Goal: Navigation & Orientation: Find specific page/section

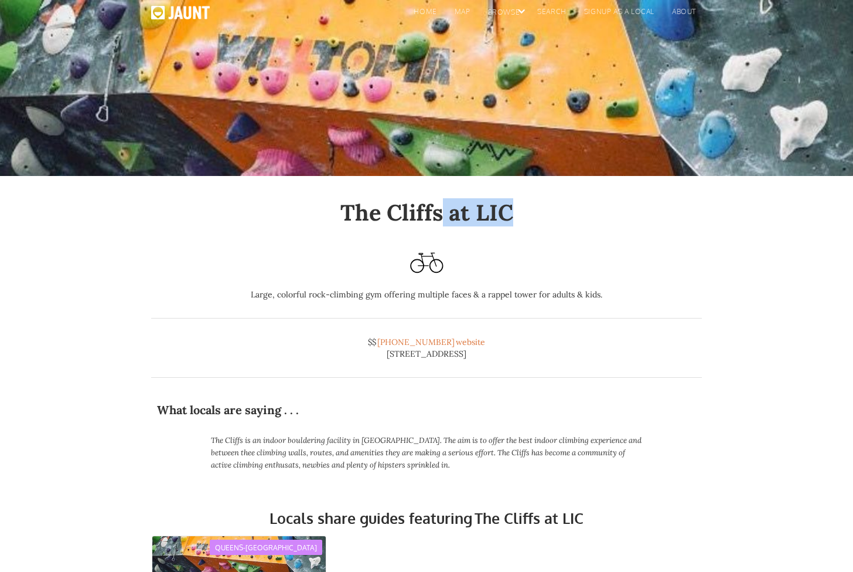
click at [445, 212] on h1 "The Cliffs at LIC" at bounding box center [426, 212] width 551 height 26
click at [572, 219] on h1 "The Cliffs at LIC" at bounding box center [426, 212] width 551 height 26
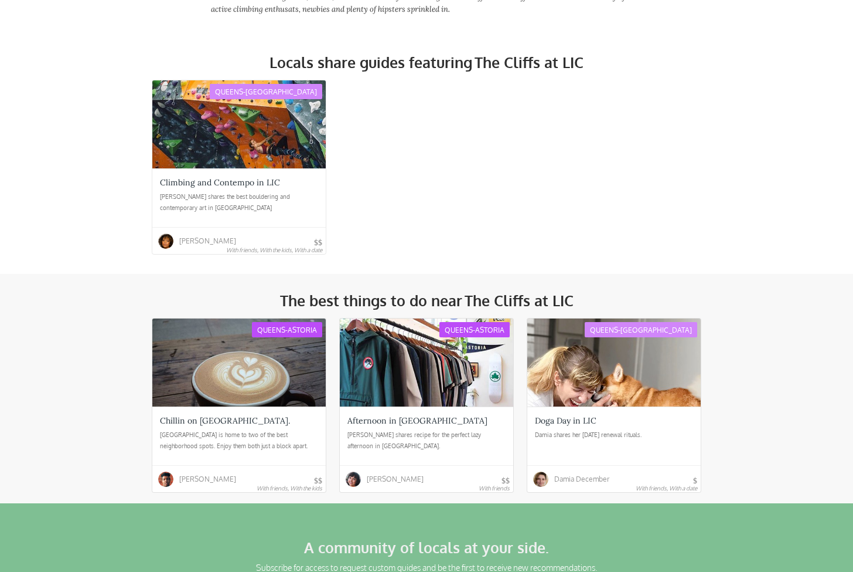
scroll to position [632, 0]
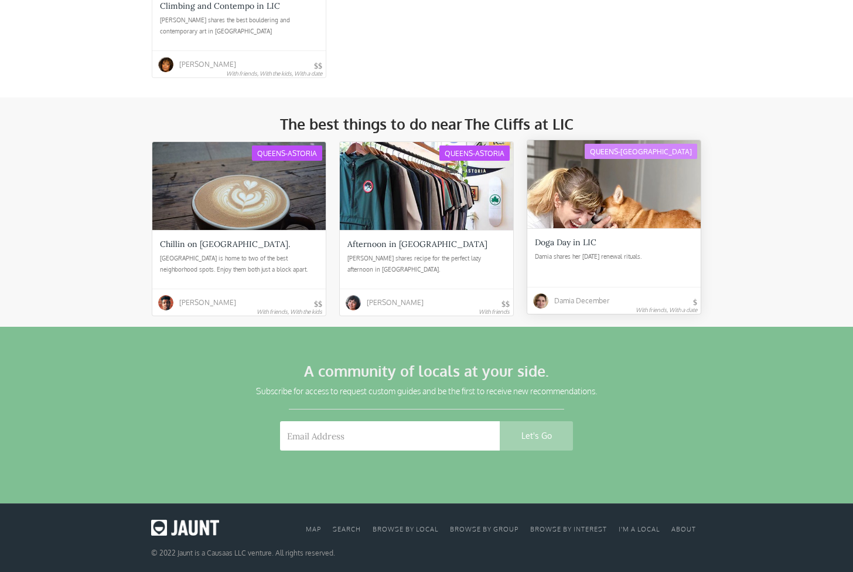
click at [657, 222] on div at bounding box center [615, 184] width 174 height 88
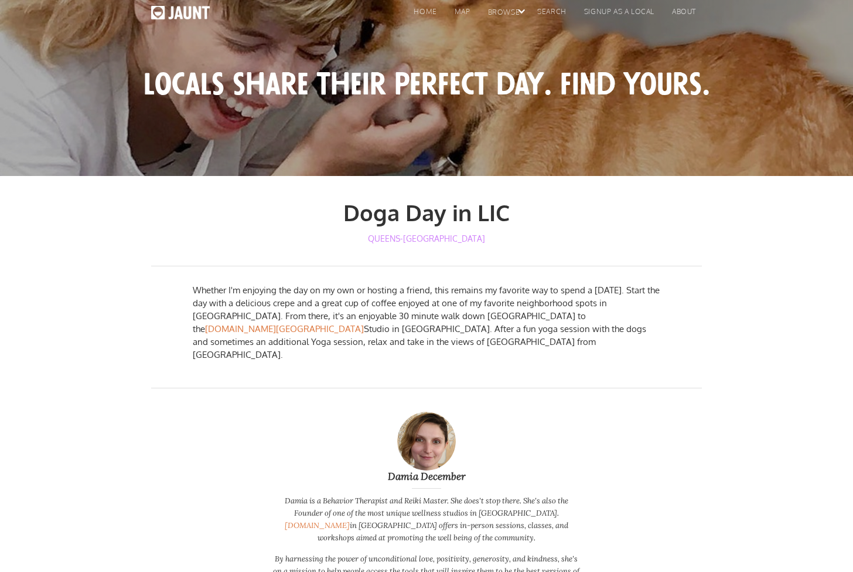
click at [419, 242] on link "Queens-[GEOGRAPHIC_DATA]" at bounding box center [427, 238] width 124 height 19
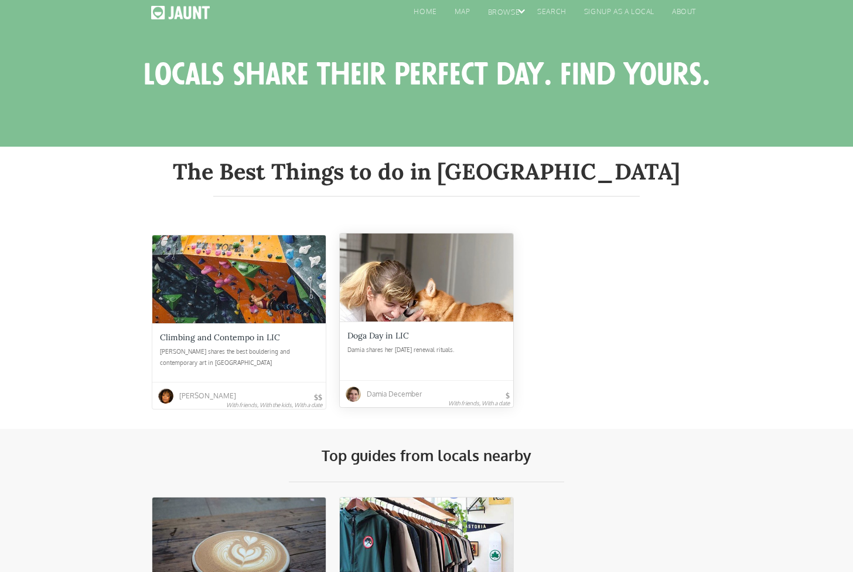
click at [458, 260] on div at bounding box center [427, 277] width 174 height 88
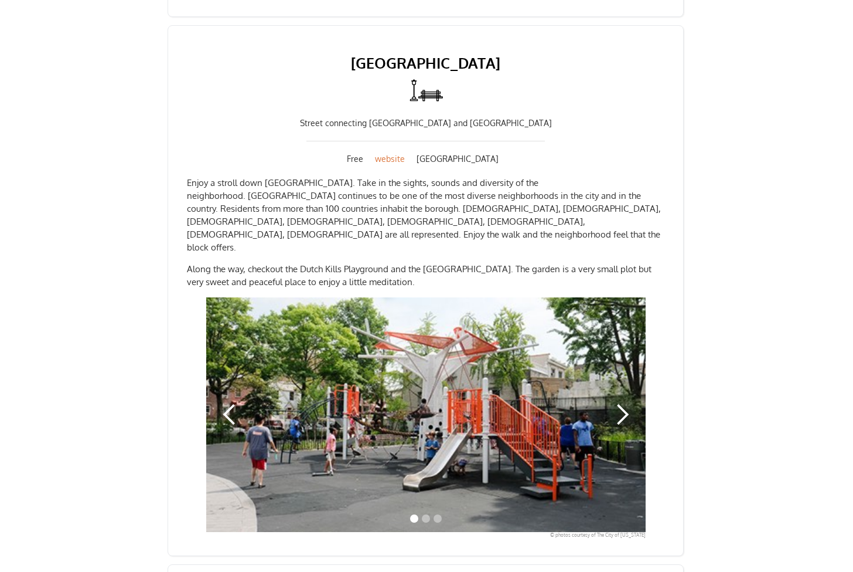
scroll to position [1998, 0]
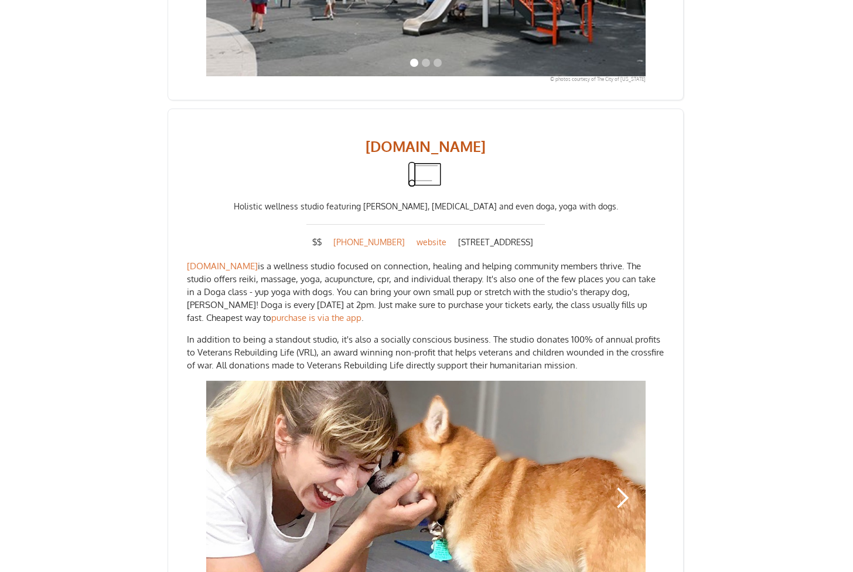
click at [409, 137] on link "[DOMAIN_NAME]" at bounding box center [426, 146] width 478 height 18
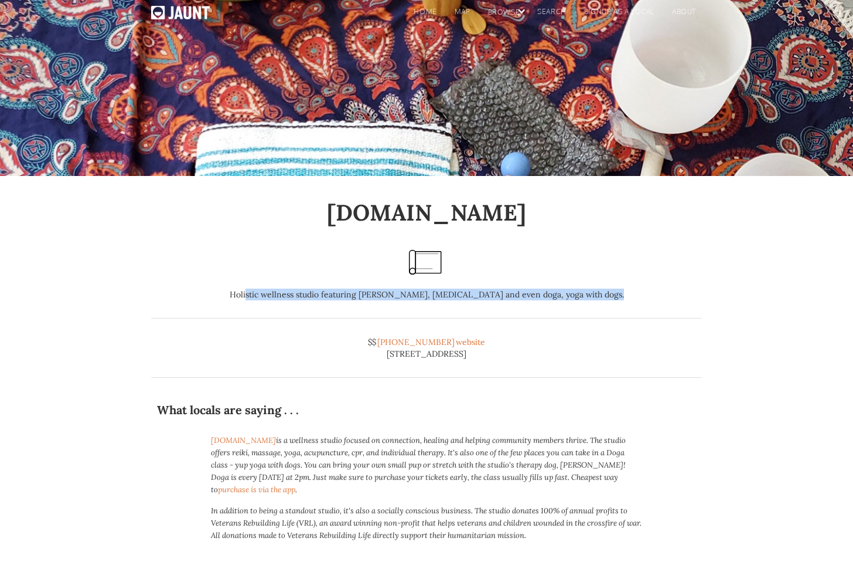
drag, startPoint x: 290, startPoint y: 295, endPoint x: 655, endPoint y: 315, distance: 365.7
click at [648, 311] on div "[DOMAIN_NAME] Holistic wellness studio featuring [PERSON_NAME], [MEDICAL_DATA] …" at bounding box center [426, 288] width 551 height 178
click at [663, 321] on div "[DOMAIN_NAME] Holistic wellness studio featuring [PERSON_NAME], [MEDICAL_DATA] …" at bounding box center [426, 288] width 551 height 178
